Goal: Task Accomplishment & Management: Use online tool/utility

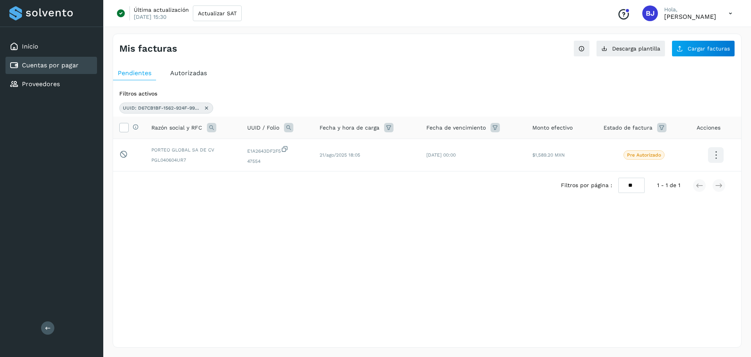
click at [51, 64] on link "Cuentas por pagar" at bounding box center [50, 64] width 57 height 7
click at [207, 109] on icon at bounding box center [206, 108] width 6 height 6
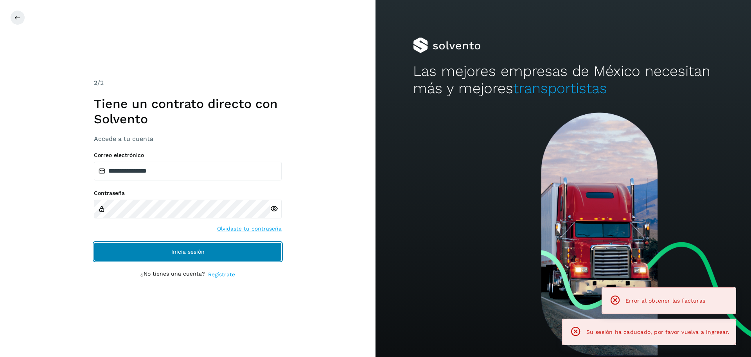
click at [231, 260] on button "Inicia sesión" at bounding box center [188, 251] width 188 height 19
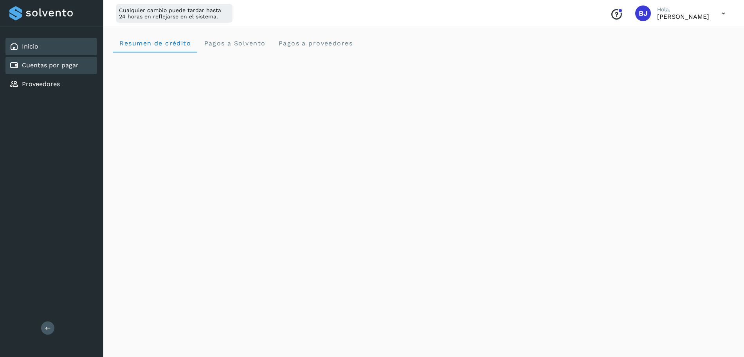
click at [65, 71] on div "Cuentas por pagar" at bounding box center [51, 65] width 92 height 17
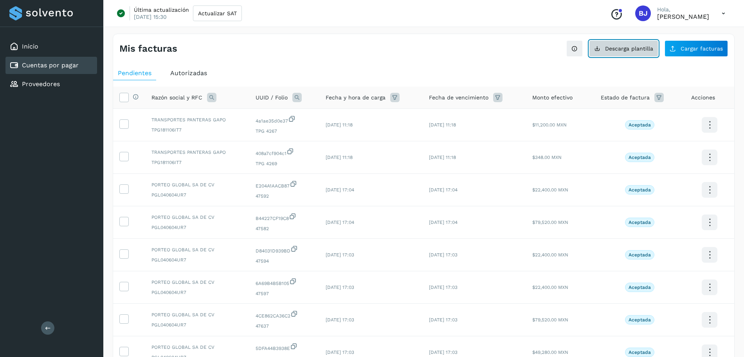
click at [614, 54] on button "Descarga plantilla" at bounding box center [623, 48] width 69 height 16
click at [688, 49] on span "Cargar facturas" at bounding box center [701, 48] width 42 height 5
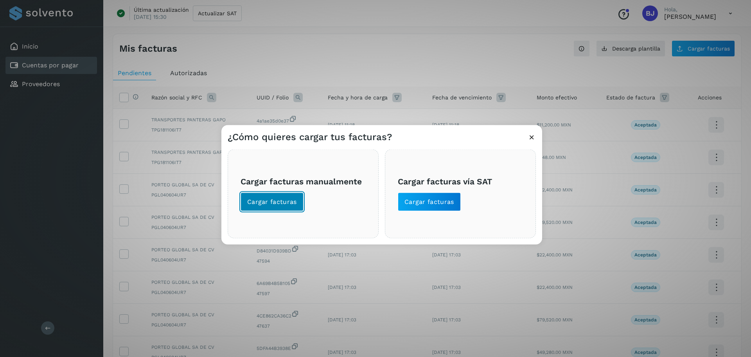
click at [277, 210] on button "Cargar facturas" at bounding box center [272, 201] width 63 height 19
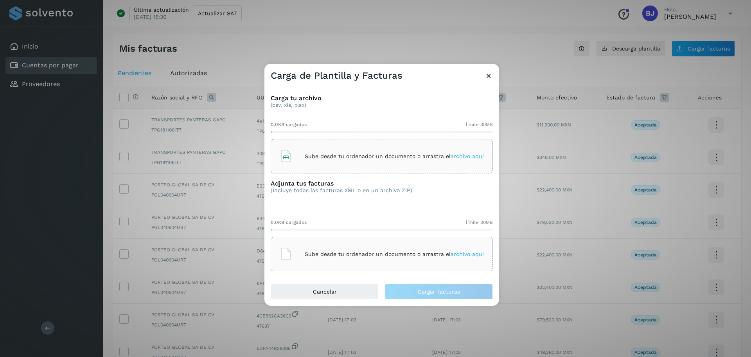
click at [311, 157] on p "Sube desde tu ordenador un documento o arrastra el archivo aquí" at bounding box center [394, 156] width 179 height 7
click at [301, 144] on div "Sube desde tu ordenador un documento o arrastra el archivo aquí" at bounding box center [382, 156] width 222 height 34
click at [282, 259] on icon at bounding box center [286, 254] width 13 height 13
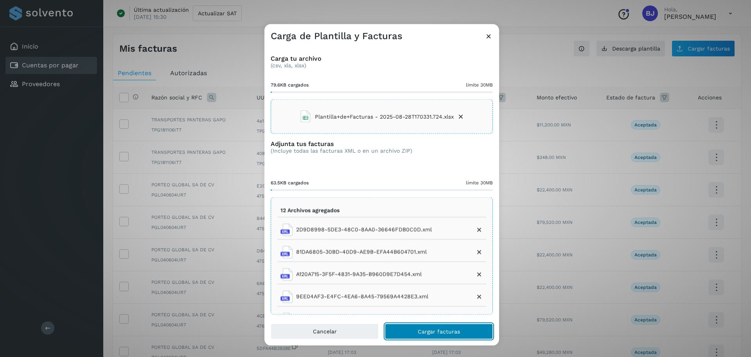
click at [413, 330] on button "Cargar facturas" at bounding box center [439, 331] width 108 height 16
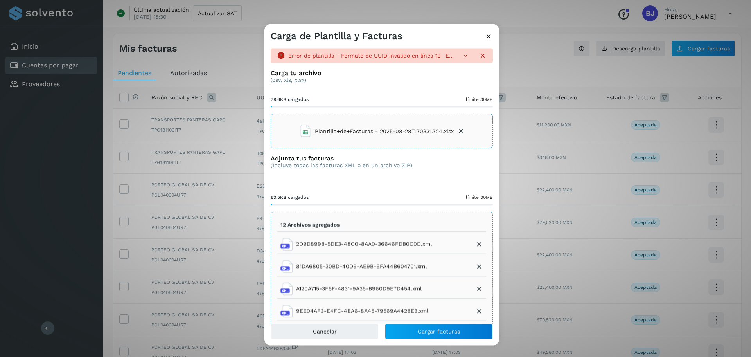
click at [479, 56] on icon at bounding box center [483, 56] width 8 height 8
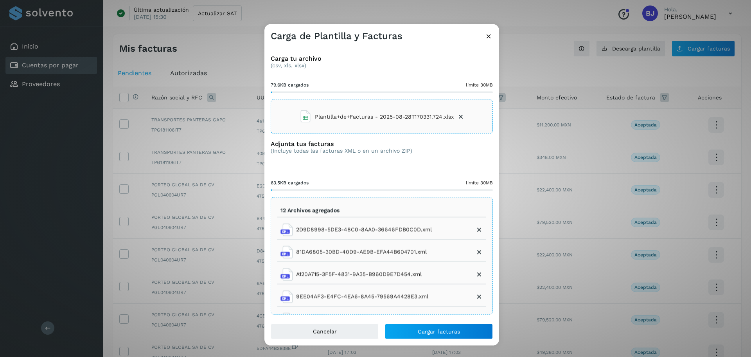
click at [452, 115] on li "Plantilla+de+Facturas - 2025-08-28T170331.724.xlsx" at bounding box center [381, 116] width 165 height 21
click at [297, 114] on div "Sube desde tu ordenador un documento o arrastra el archivo aquí" at bounding box center [382, 116] width 204 height 21
click at [444, 326] on button "Cargar facturas" at bounding box center [439, 331] width 108 height 16
